Goal: Find specific page/section: Find specific page/section

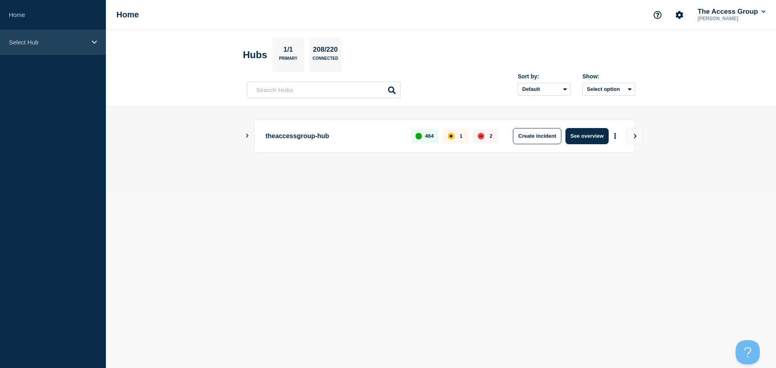
click at [55, 37] on div "Select Hub" at bounding box center [53, 42] width 106 height 25
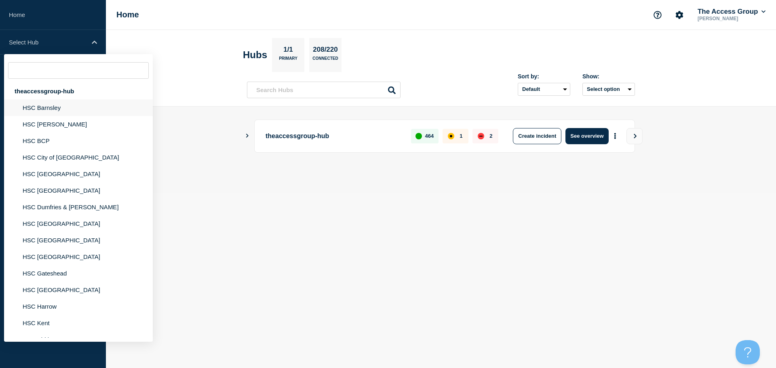
click at [63, 109] on li "HSC Barnsley" at bounding box center [78, 107] width 149 height 17
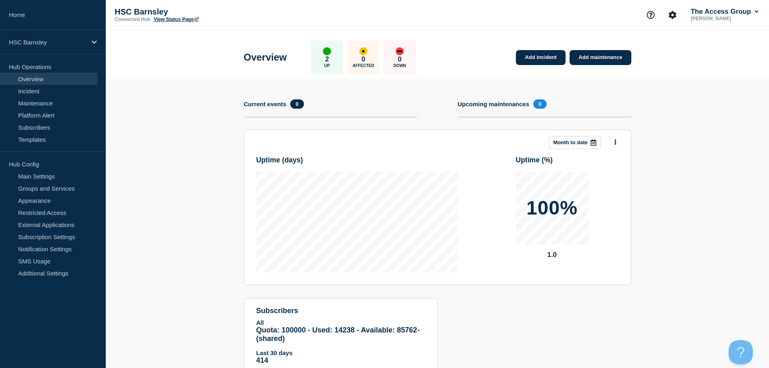
click at [180, 19] on link "View Status Page" at bounding box center [176, 20] width 45 height 6
click at [34, 130] on link "Subscribers" at bounding box center [49, 127] width 98 height 12
